Goal: Information Seeking & Learning: Learn about a topic

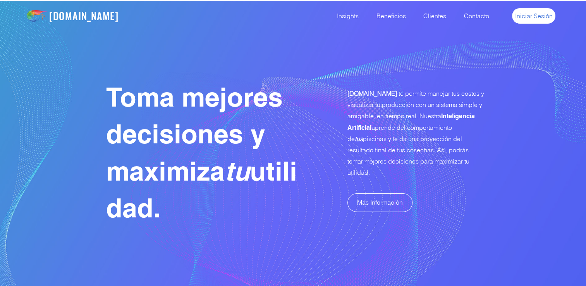
click at [529, 17] on span "Iniciar Sesión" at bounding box center [534, 16] width 38 height 9
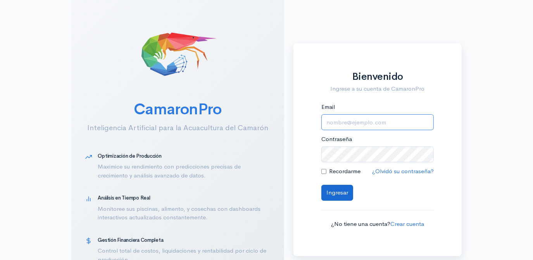
type input "[EMAIL_ADDRESS][DOMAIN_NAME]"
click at [339, 191] on button "Ingresar" at bounding box center [337, 193] width 32 height 16
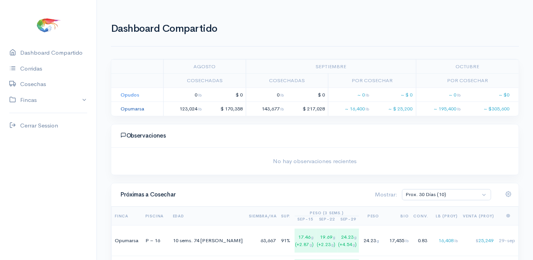
click at [132, 109] on link "Opumarsa" at bounding box center [132, 108] width 24 height 7
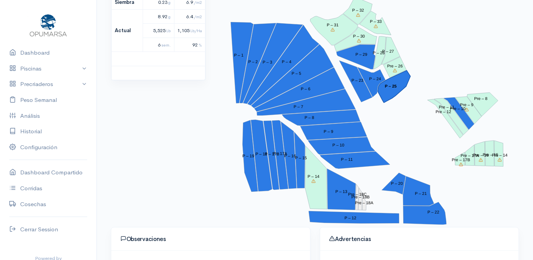
scroll to position [141, 0]
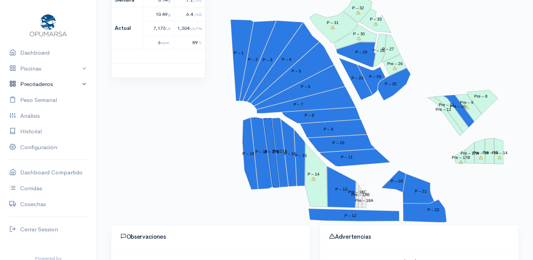
click at [33, 85] on link "Precriaderos" at bounding box center [48, 84] width 96 height 16
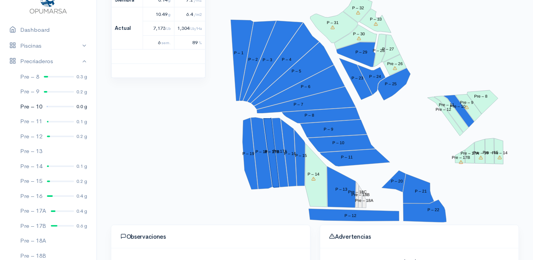
scroll to position [70, 0]
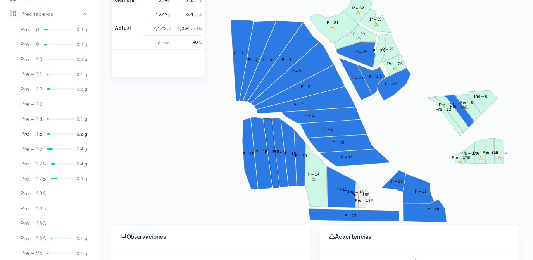
click at [56, 134] on div at bounding box center [60, 134] width 27 height 2
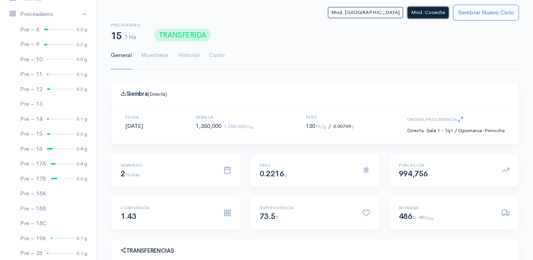
click at [428, 15] on button "Mod. Cosecha" at bounding box center [427, 12] width 41 height 11
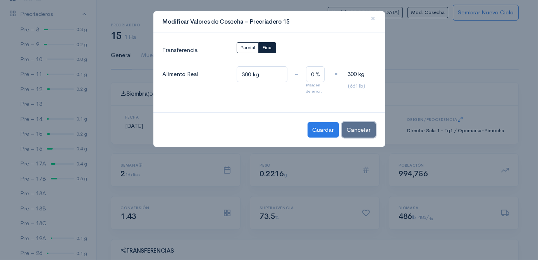
click at [364, 129] on button "Cancelar" at bounding box center [359, 130] width 34 height 16
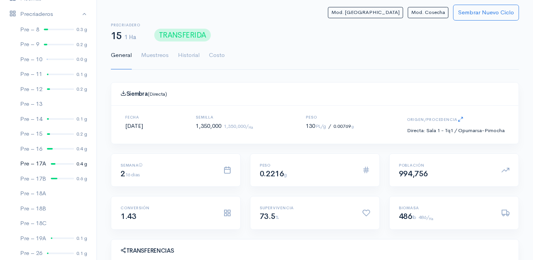
click at [57, 163] on div at bounding box center [62, 164] width 23 height 2
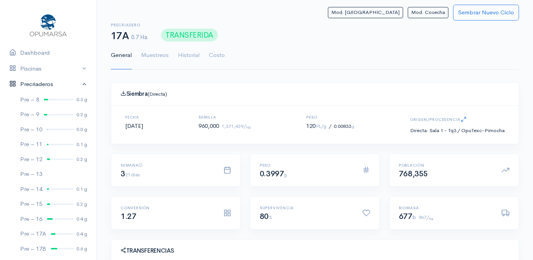
click at [77, 84] on link "Precriaderos" at bounding box center [48, 84] width 96 height 16
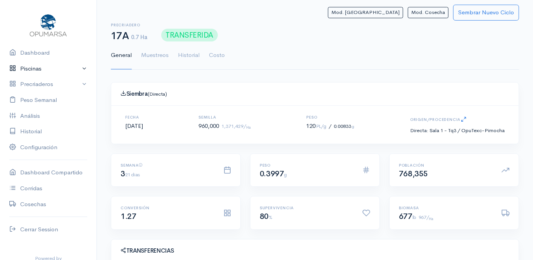
click at [79, 69] on link "Piscinas" at bounding box center [48, 69] width 96 height 16
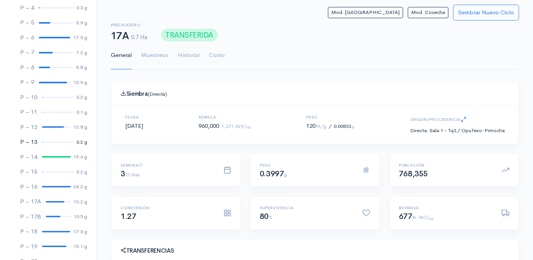
scroll to position [141, 0]
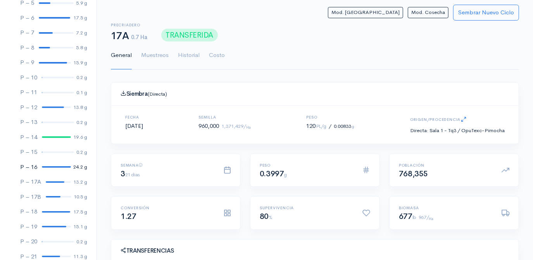
click at [51, 168] on link "P – 16 24.2 g" at bounding box center [48, 167] width 96 height 15
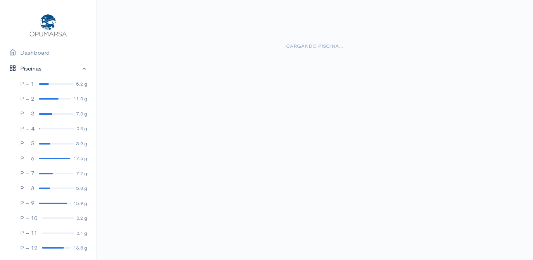
click at [78, 68] on link "Piscinas" at bounding box center [48, 69] width 96 height 16
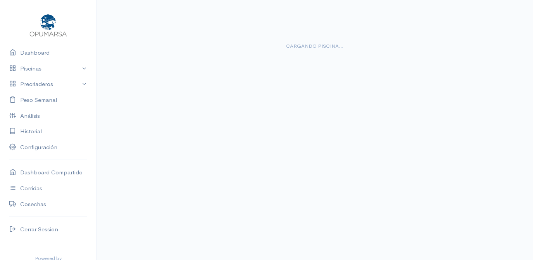
click at [413, 59] on div "Cargando piscina..." at bounding box center [315, 39] width 380 height 50
click at [31, 230] on link "Cerrar Session" at bounding box center [48, 230] width 96 height 16
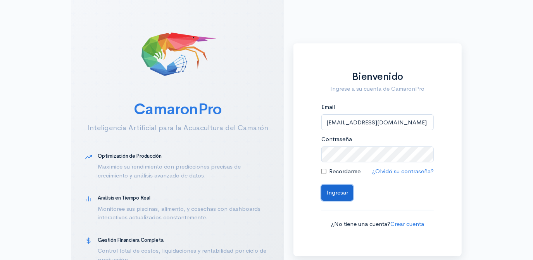
click at [336, 194] on button "Ingresar" at bounding box center [337, 193] width 32 height 16
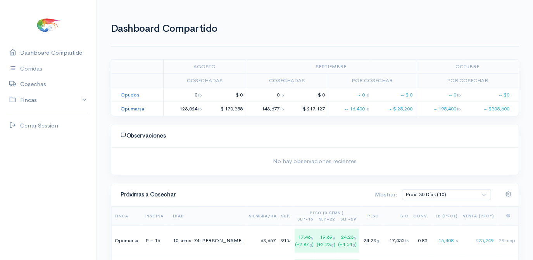
click at [131, 107] on link "Opumarsa" at bounding box center [132, 108] width 24 height 7
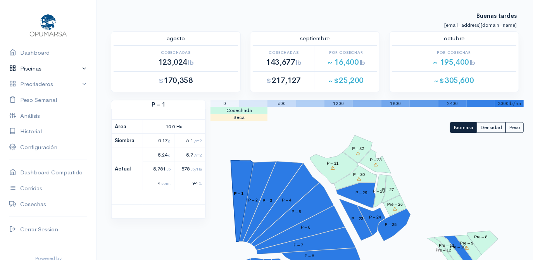
click at [36, 67] on link "Piscinas" at bounding box center [48, 69] width 96 height 16
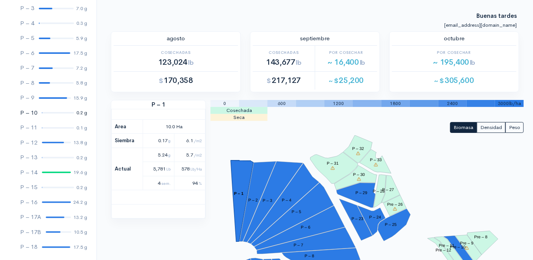
scroll to position [105, 0]
click at [50, 202] on div at bounding box center [56, 202] width 29 height 2
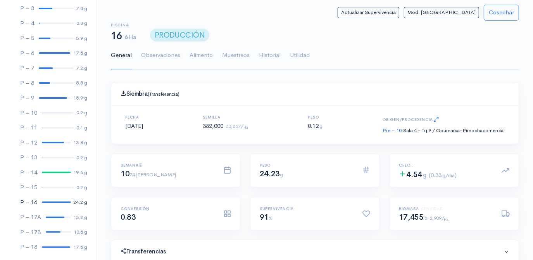
scroll to position [116, 223]
click at [298, 56] on link "Utilidad" at bounding box center [300, 55] width 20 height 28
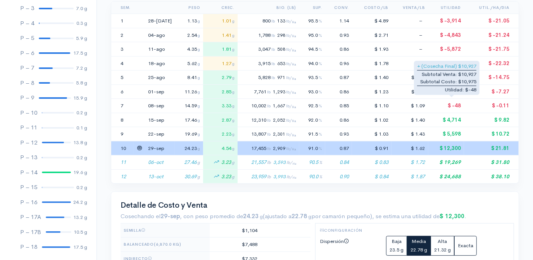
scroll to position [211, 0]
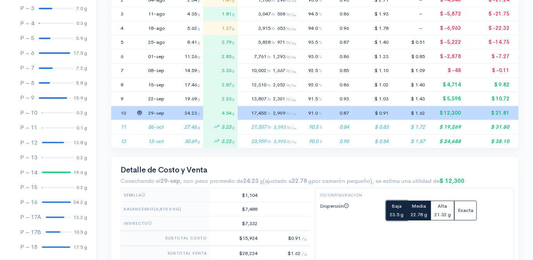
click at [397, 206] on span "Baja" at bounding box center [396, 206] width 10 height 7
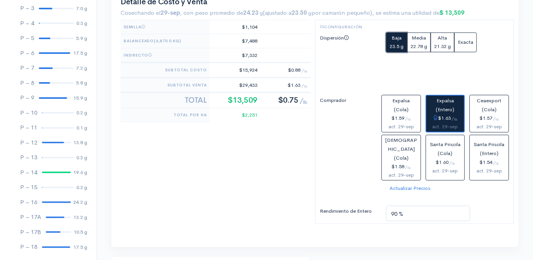
scroll to position [387, 0]
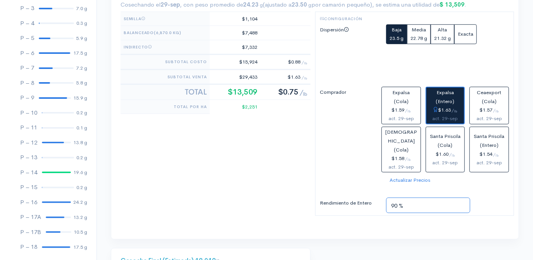
drag, startPoint x: 397, startPoint y: 193, endPoint x: 412, endPoint y: 202, distance: 18.1
click at [397, 198] on input "90 %" at bounding box center [428, 206] width 84 height 16
type input "95 %"
click at [426, 226] on div "Detalle de Costo y Venta Cosechando el 29-sep , con peso promedio de 24.23 g (a…" at bounding box center [314, 109] width 407 height 259
click at [451, 102] on button "Expalsa (Entero) $1.63 / lb act. 29-sep" at bounding box center [445, 106] width 40 height 38
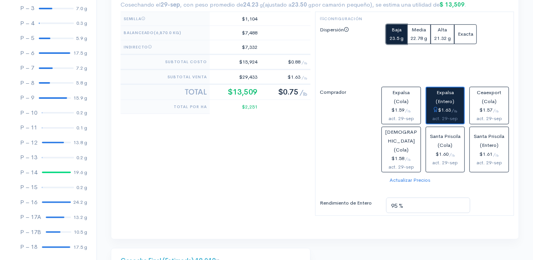
click at [395, 29] on span "Baja" at bounding box center [396, 29] width 10 height 7
click at [431, 221] on div "Detalle de Costo y Venta Cosechando el 29-sep , con peso promedio de 24.23 g (a…" at bounding box center [314, 109] width 407 height 259
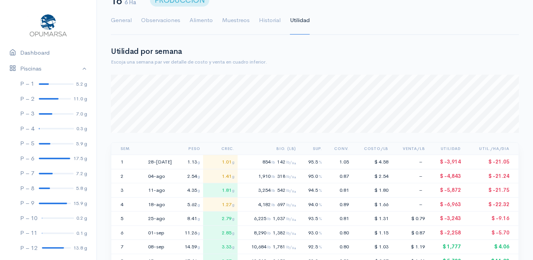
scroll to position [0, 0]
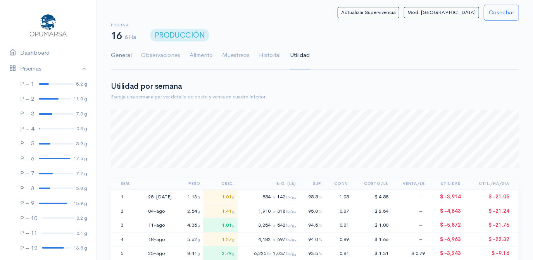
click at [124, 55] on link "General" at bounding box center [121, 55] width 21 height 28
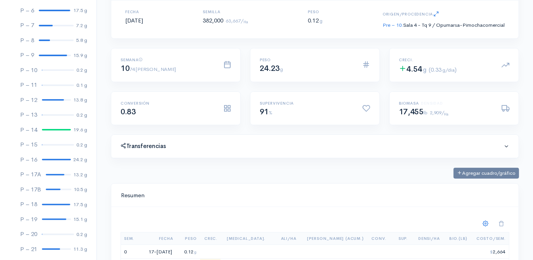
scroll to position [149, 0]
click at [306, 169] on div "Agregar cuadro/gráfico" at bounding box center [314, 173] width 417 height 11
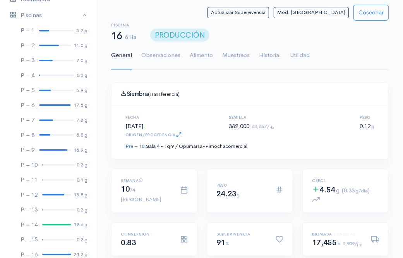
scroll to position [116, 260]
click at [227, 169] on div "Peso 24.23 g" at bounding box center [250, 190] width 87 height 44
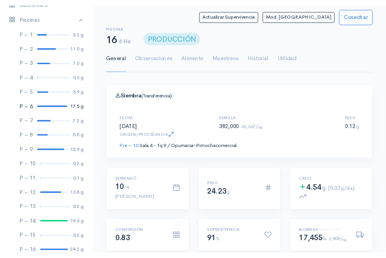
scroll to position [116, 183]
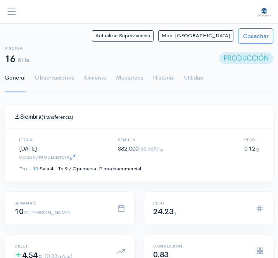
click at [206, 163] on div "Fecha 17-jul-25 Semilla 382,000 63,667/ Ha Peso 0.12 g Origen/Procedencia Pre –…" at bounding box center [139, 155] width 258 height 35
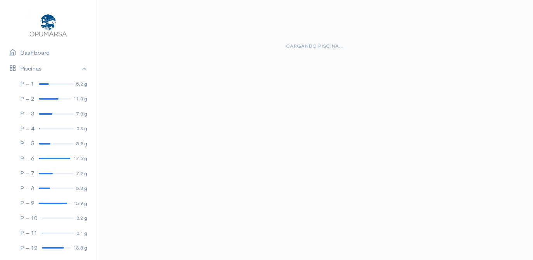
click at [341, 133] on body "Dashboard Piscinas P – 1 5.2 g P – 2 11.0 g P – 3 7.0 g P – 4 0.3 g P – 5 5.9 g…" at bounding box center [266, 144] width 533 height 260
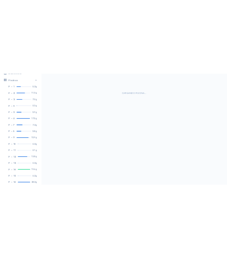
scroll to position [60, 0]
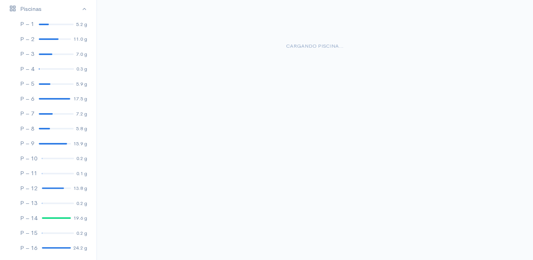
click at [339, 21] on div "Cargando piscina..." at bounding box center [315, 39] width 380 height 50
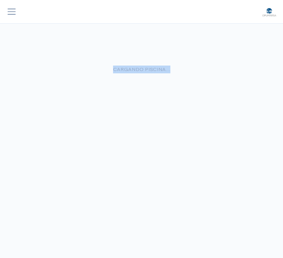
drag, startPoint x: 41, startPoint y: 110, endPoint x: 225, endPoint y: 124, distance: 184.1
click at [225, 124] on body "Dashboard Piscinas P – 1 5.2 g P – 2 11.0 g P – 3 7.0 g P – 4 0.3 g P – 5 5.9 g…" at bounding box center [141, 129] width 283 height 258
click at [9, 13] on span "button" at bounding box center [12, 12] width 10 height 10
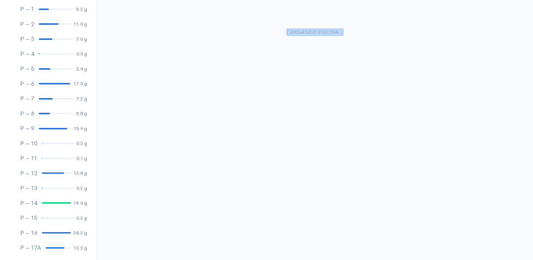
scroll to position [0, 0]
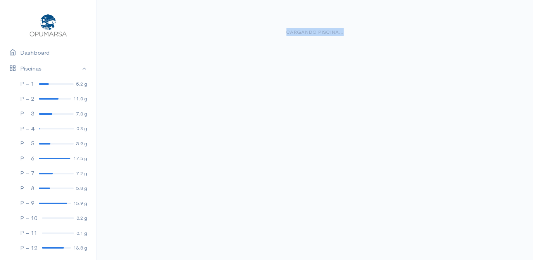
click at [193, 86] on body "Dashboard Piscinas P – 1 5.2 g P – 2 11.0 g P – 3 7.0 g P – 4 0.3 g P – 5 5.9 g…" at bounding box center [266, 130] width 533 height 260
click at [48, 83] on div at bounding box center [56, 84] width 35 height 2
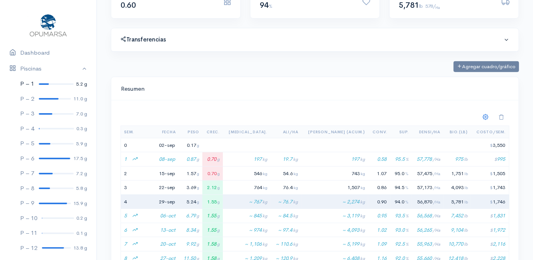
scroll to position [213, 0]
drag, startPoint x: 430, startPoint y: 50, endPoint x: 430, endPoint y: 79, distance: 29.4
click at [50, 99] on div at bounding box center [49, 99] width 20 height 2
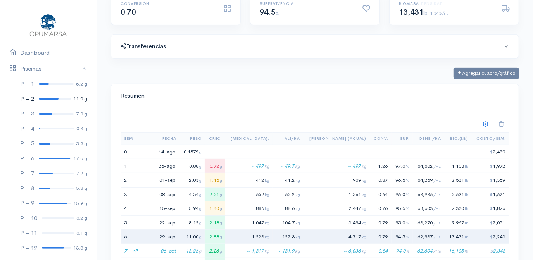
scroll to position [116, 223]
